Goal: Information Seeking & Learning: Learn about a topic

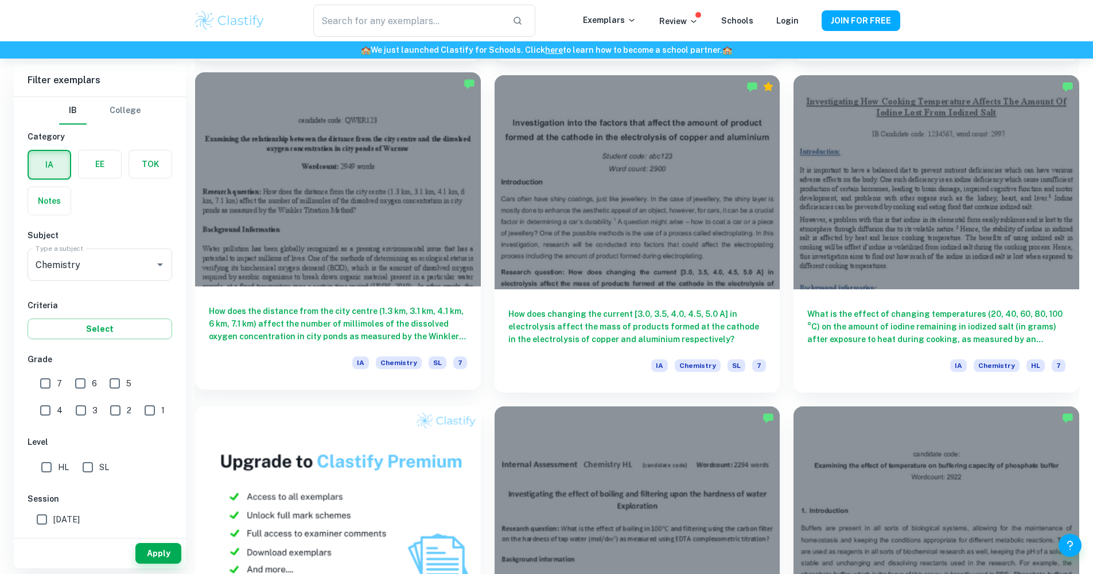
scroll to position [771, 0]
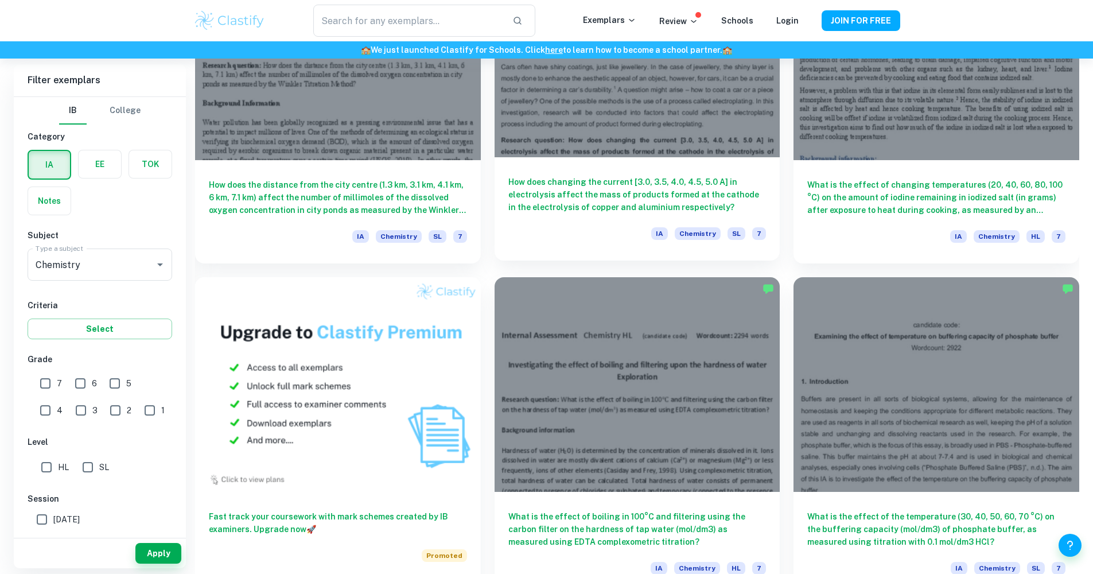
click at [561, 200] on h6 "How does changing the current [3.0, 3.5, 4.0, 4.5, 5.0 A] in electrolysis affec…" at bounding box center [637, 195] width 258 height 38
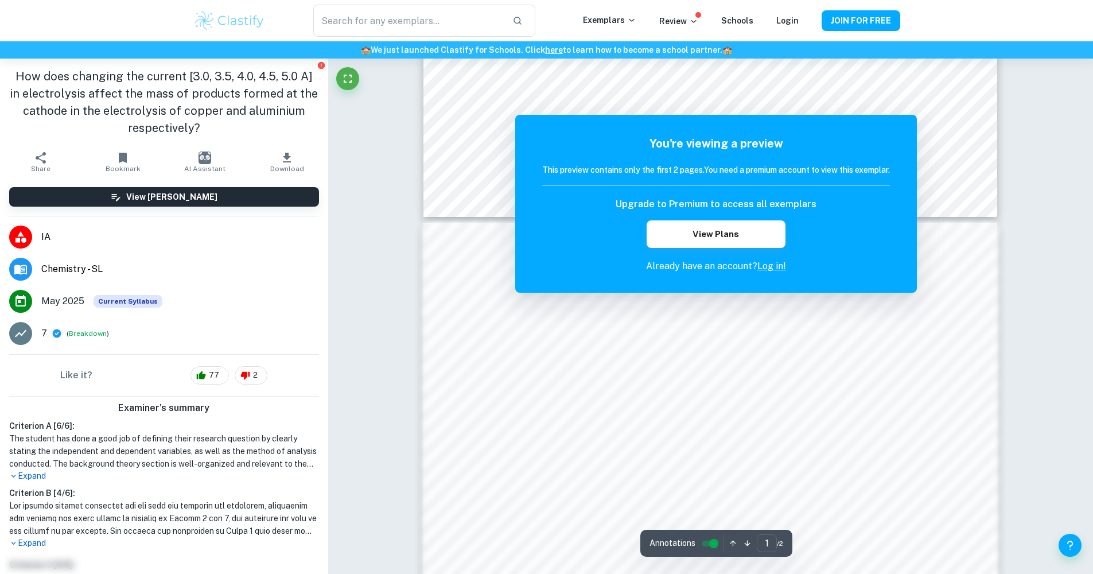
scroll to position [416, 0]
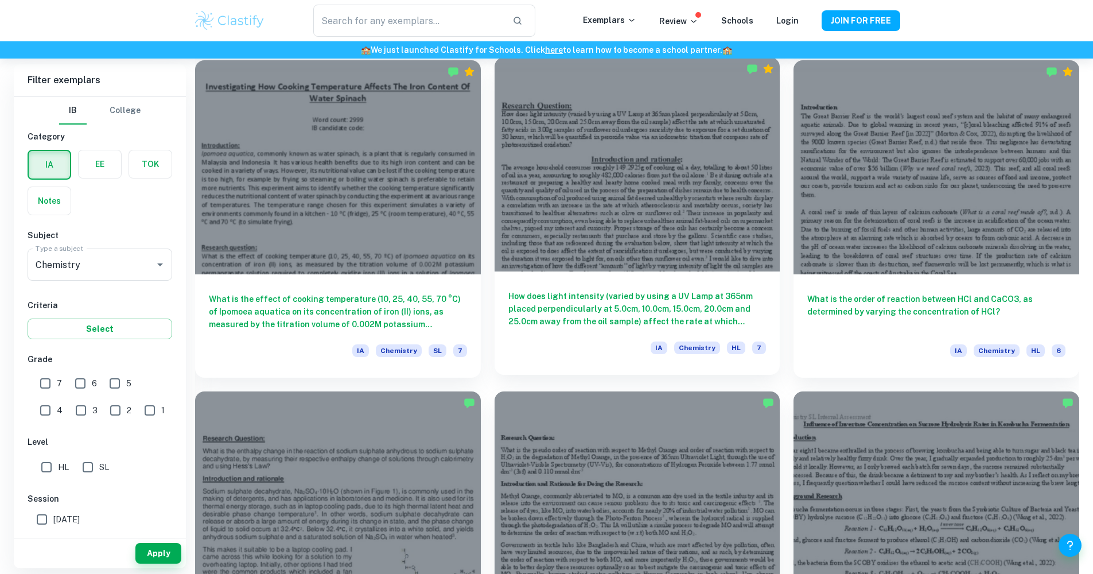
scroll to position [1556, 0]
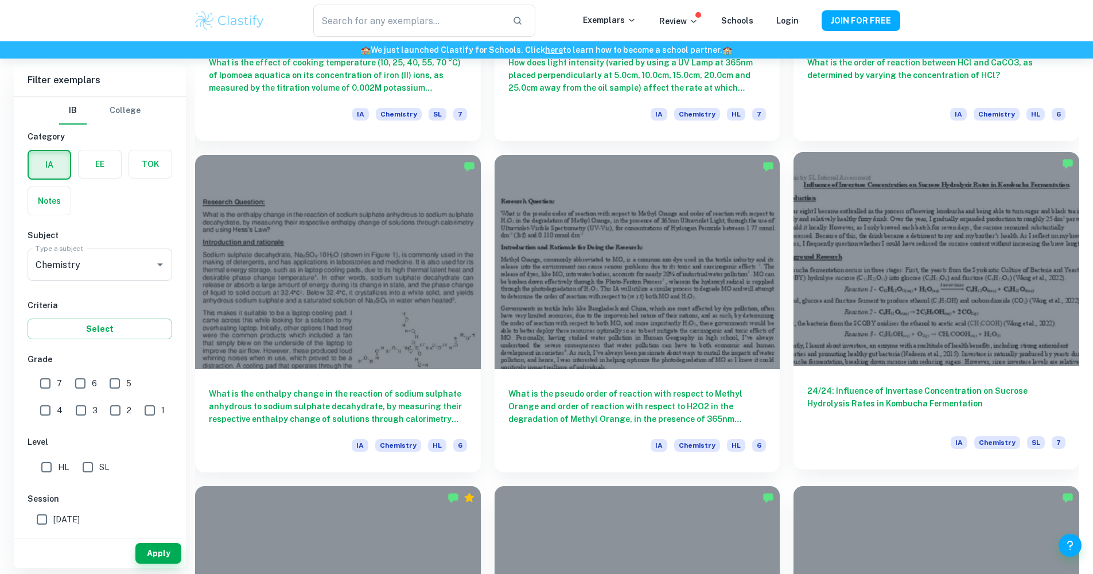
click at [931, 408] on h6 "24/24: Influence of Invertase Concentration on Sucrose Hydrolysis Rates in Komb…" at bounding box center [936, 403] width 258 height 38
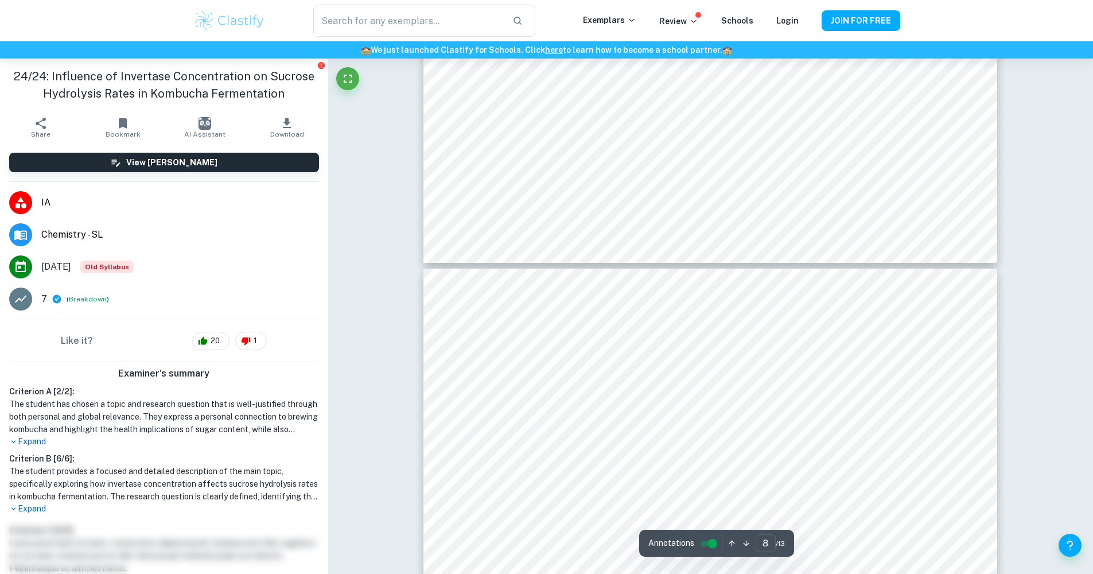
scroll to position [5937, 0]
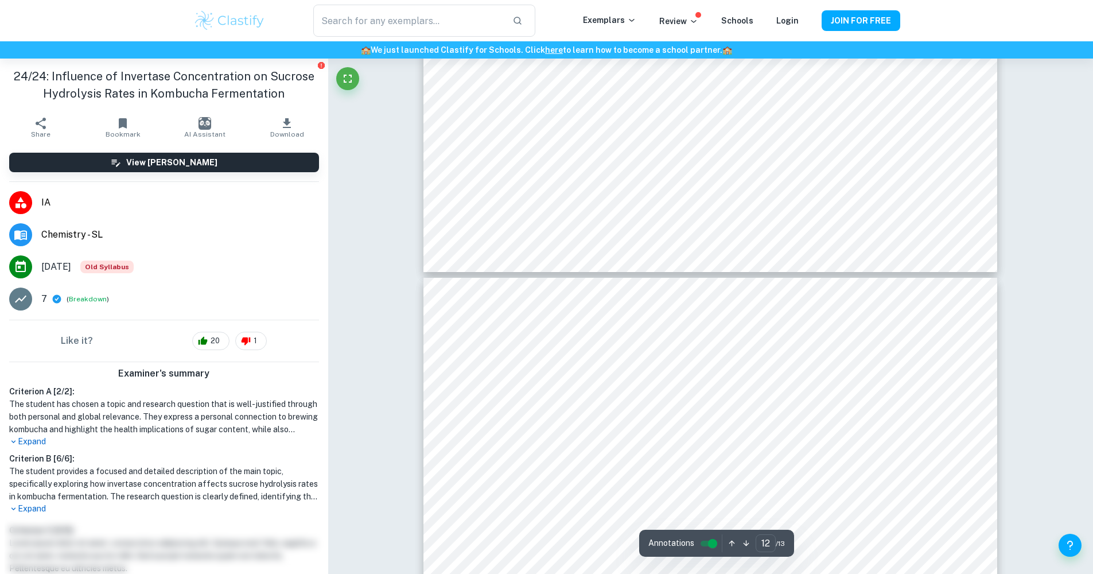
type input "13"
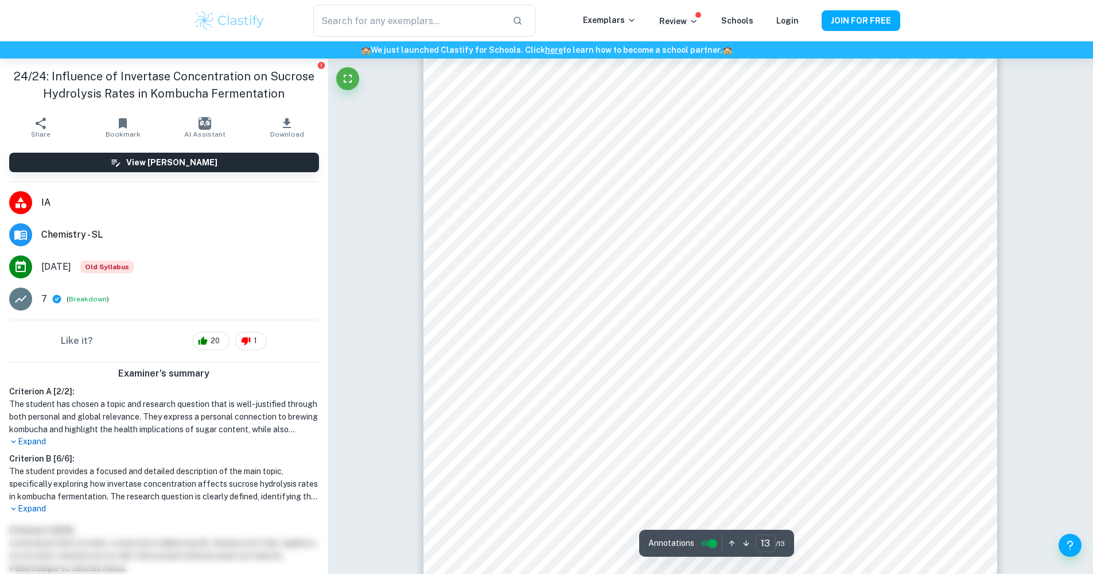
scroll to position [10282, 0]
